Goal: Task Accomplishment & Management: Manage account settings

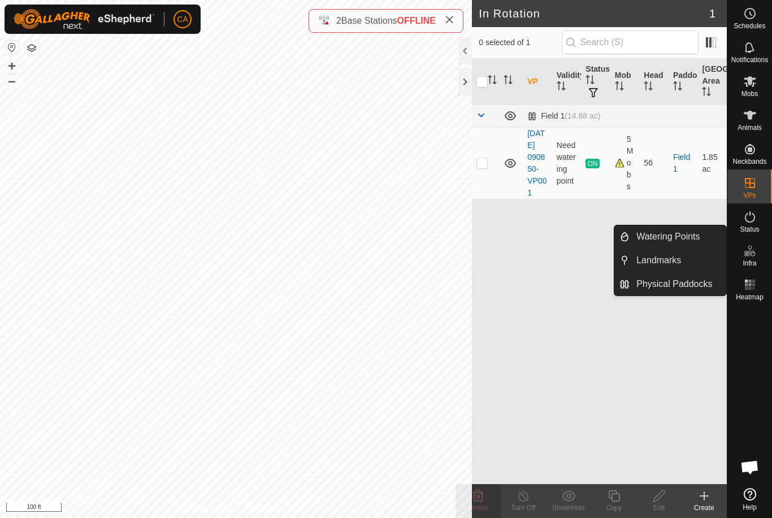
click at [688, 269] on link "Landmarks" at bounding box center [677, 260] width 97 height 23
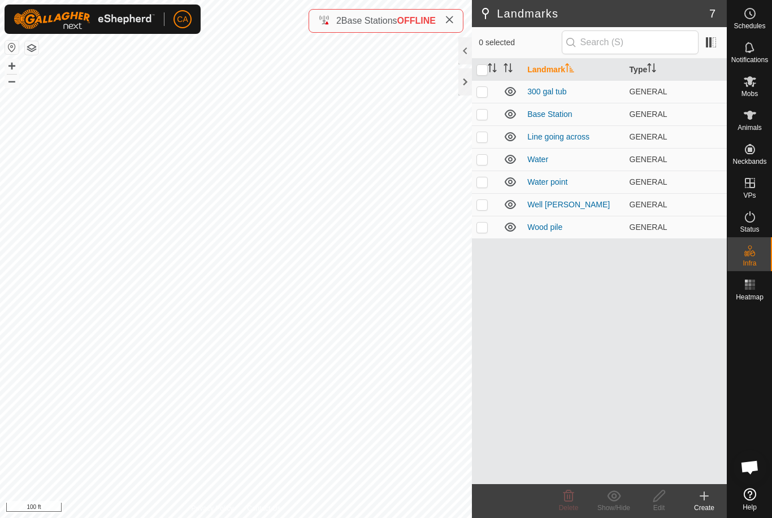
click at [483, 184] on p-checkbox at bounding box center [481, 181] width 11 height 9
checkbox input "true"
click at [482, 167] on td at bounding box center [485, 159] width 27 height 23
click at [484, 155] on p-checkbox at bounding box center [481, 159] width 11 height 9
checkbox input "false"
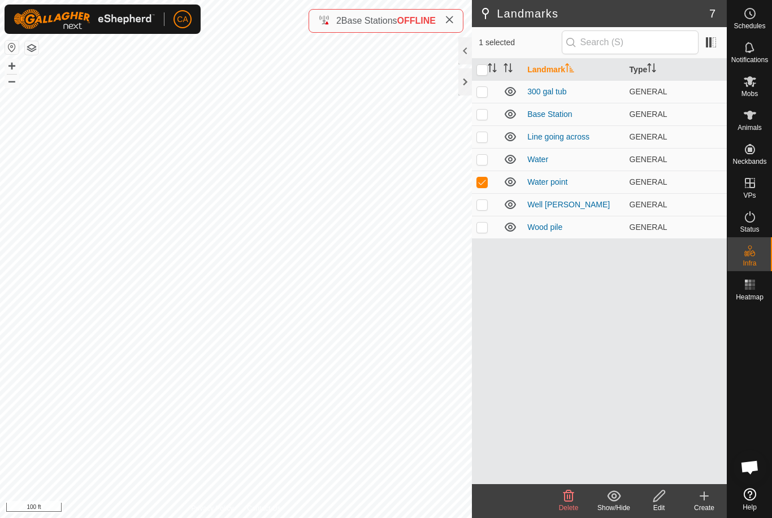
click at [485, 134] on p-checkbox at bounding box center [481, 136] width 11 height 9
click at [574, 508] on span "Delete" at bounding box center [569, 508] width 20 height 8
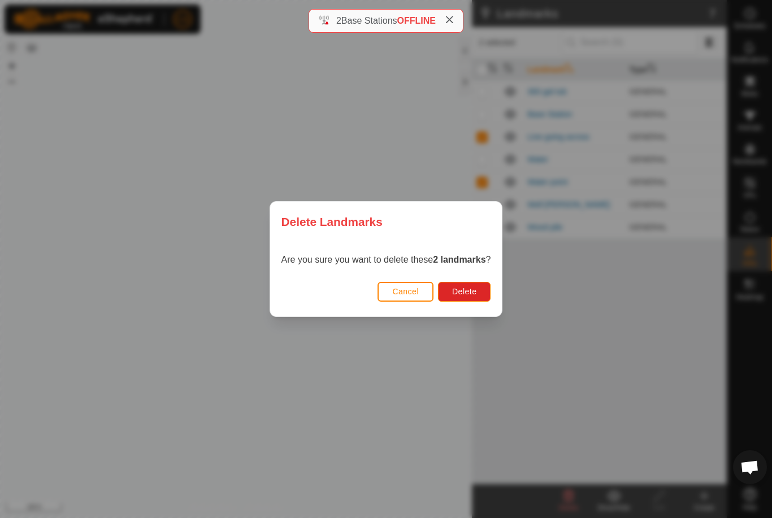
click at [485, 291] on button "Delete" at bounding box center [464, 292] width 53 height 20
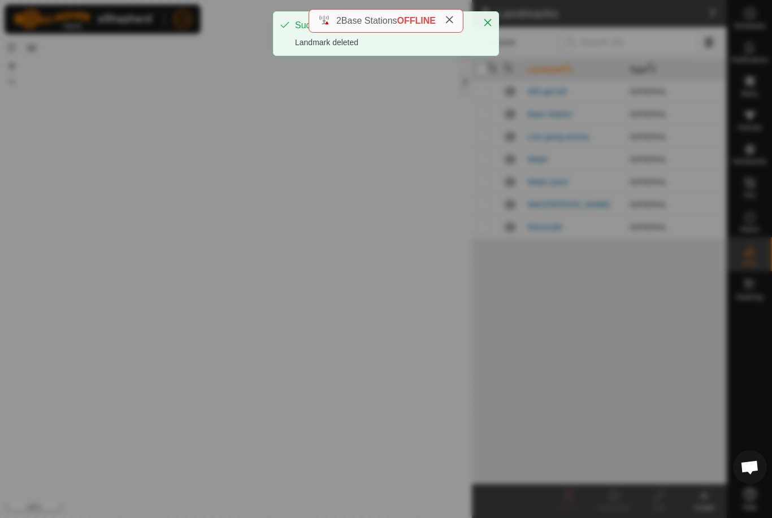
checkbox input "false"
